Goal: Transaction & Acquisition: Book appointment/travel/reservation

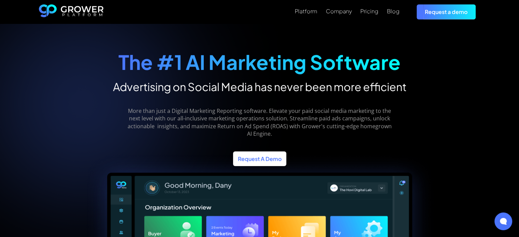
click at [276, 152] on link "Request A Demo" at bounding box center [259, 159] width 53 height 15
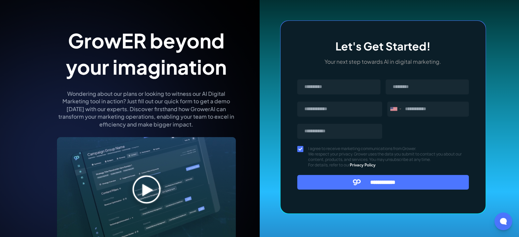
scroll to position [56, 0]
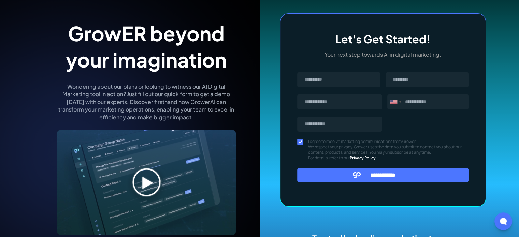
click at [137, 184] on img at bounding box center [146, 182] width 179 height 105
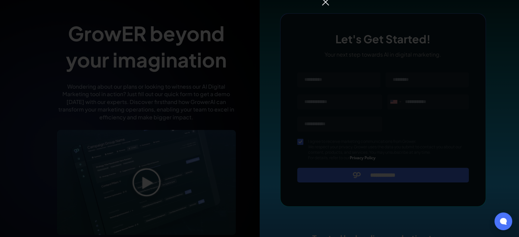
click at [328, 2] on img at bounding box center [325, 2] width 8 height 8
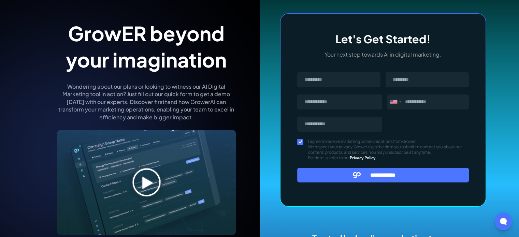
scroll to position [0, 0]
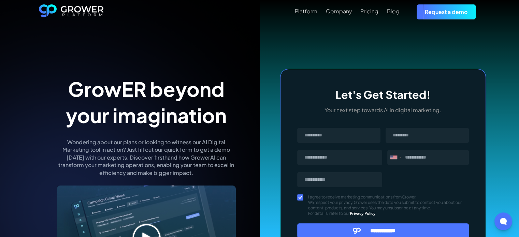
click at [67, 5] on img "home" at bounding box center [71, 11] width 65 height 15
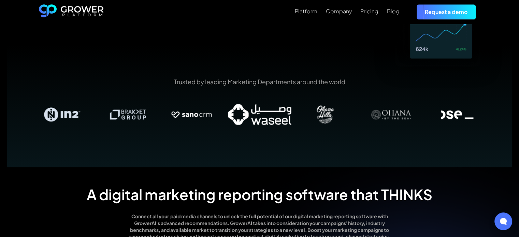
scroll to position [426, 0]
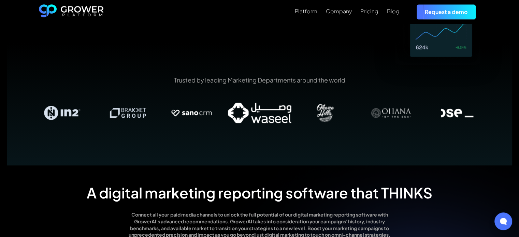
drag, startPoint x: 355, startPoint y: 120, endPoint x: 303, endPoint y: 127, distance: 52.8
click at [303, 127] on div "Trusted by leading Marketing Departments around the world" at bounding box center [259, 104] width 505 height 123
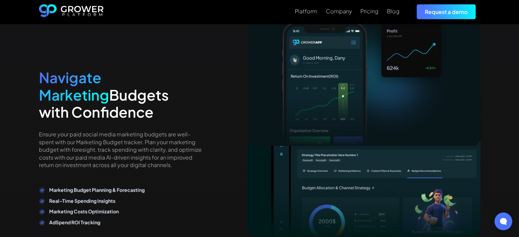
scroll to position [1429, 0]
